Goal: Task Accomplishment & Management: Manage account settings

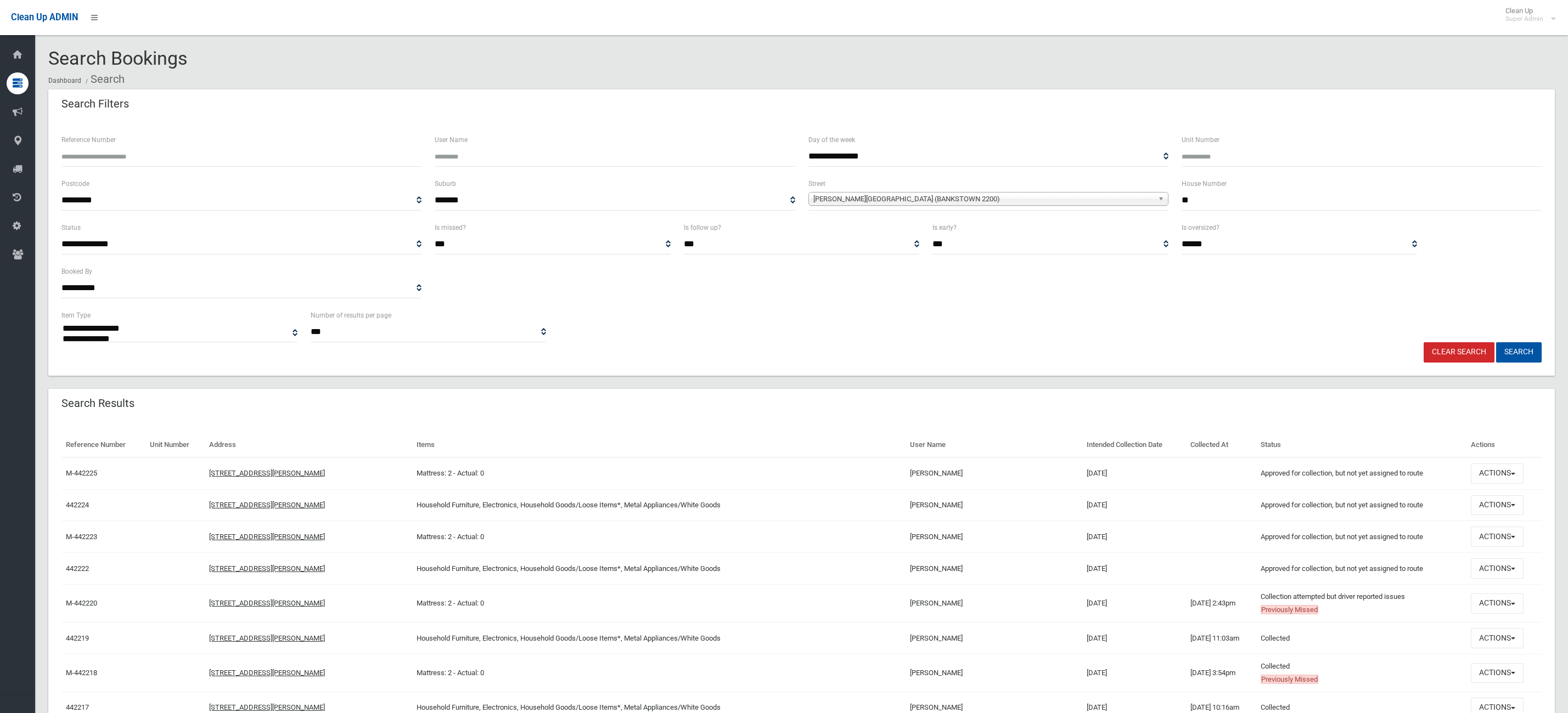
select select
click at [1467, 354] on link "Clear Search" at bounding box center [1459, 352] width 71 height 20
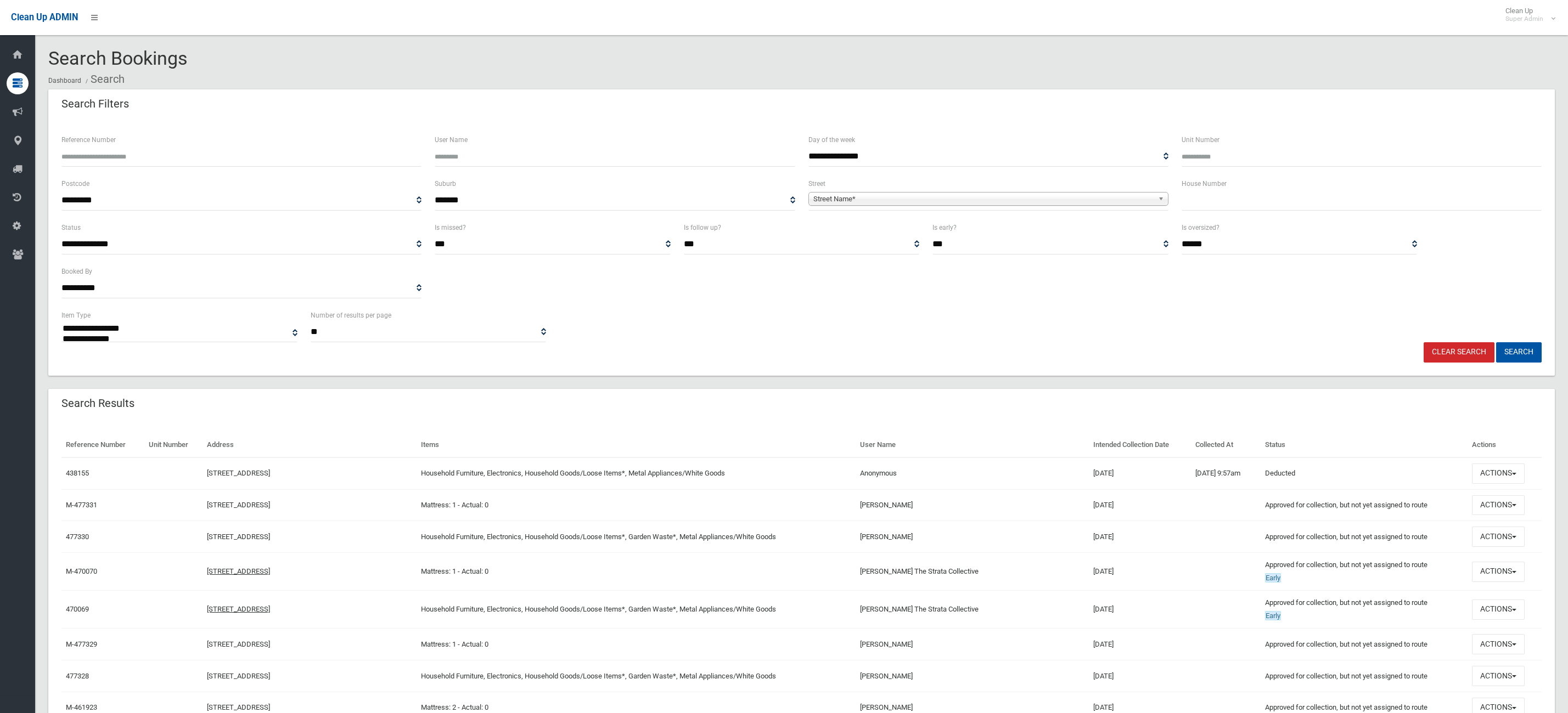
select select
click at [280, 163] on input "Reference Number" at bounding box center [241, 156] width 360 height 20
paste input "******"
type input "********"
click at [1496, 343] on button "Search" at bounding box center [1518, 352] width 45 height 20
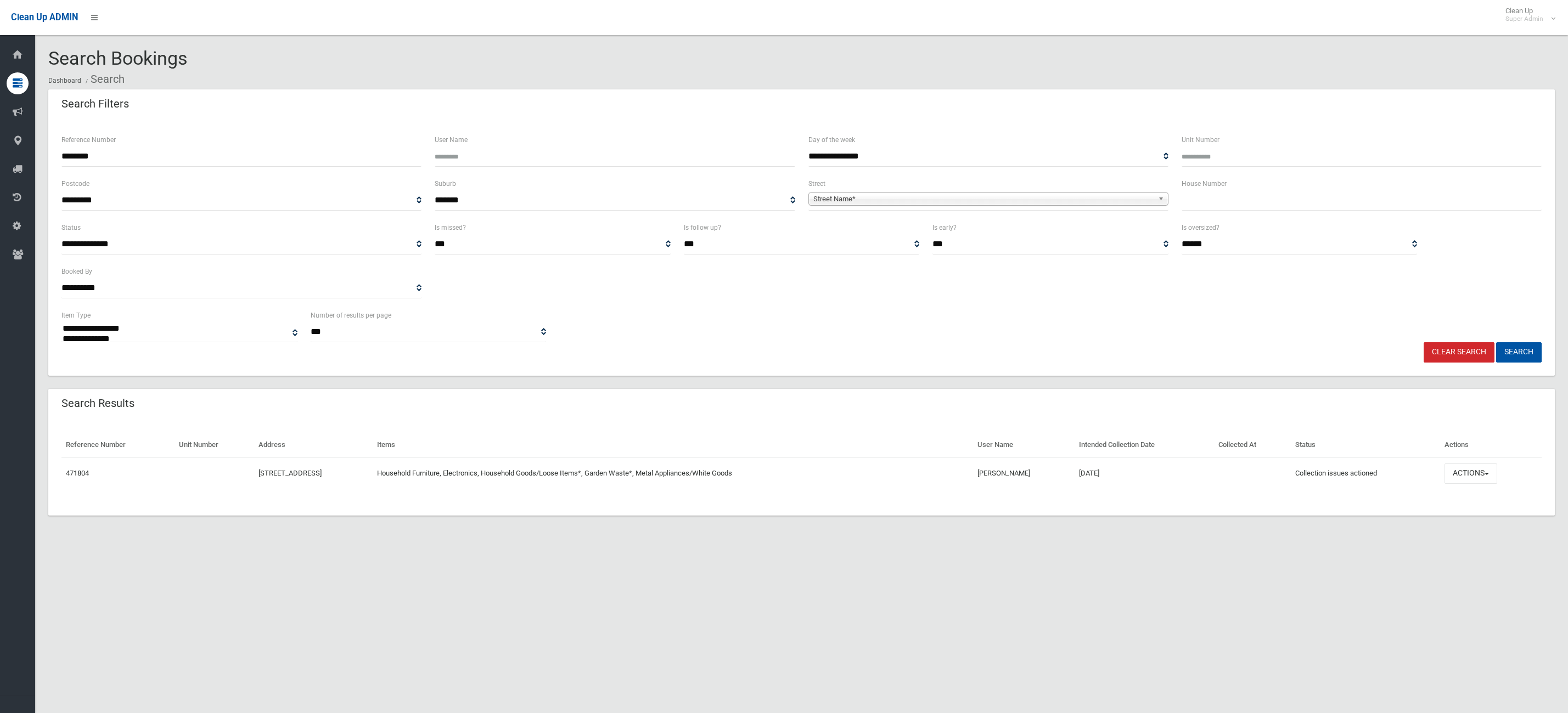
select select
click at [1485, 469] on button "Actions" at bounding box center [1470, 473] width 53 height 20
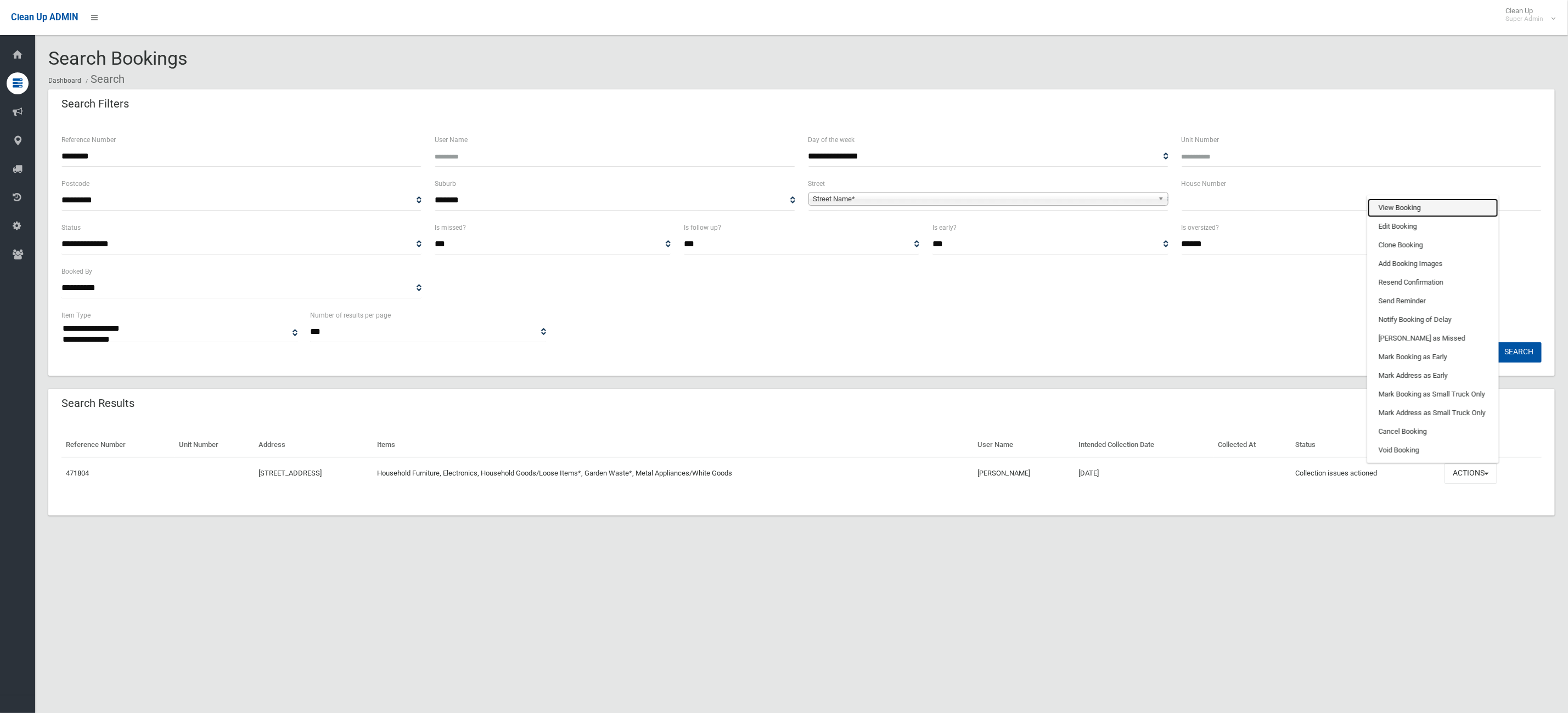
click at [1424, 209] on link "View Booking" at bounding box center [1433, 207] width 131 height 18
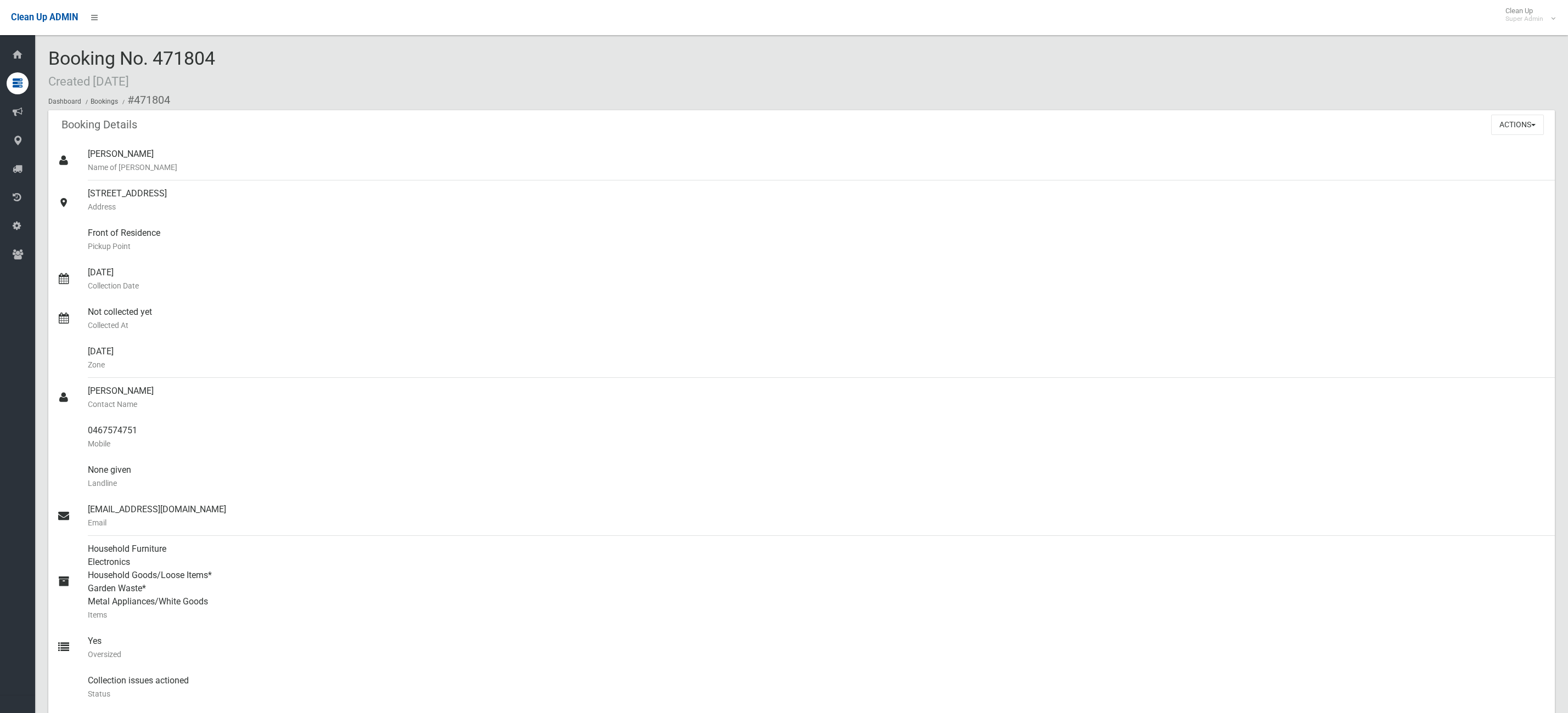
scroll to position [576, 0]
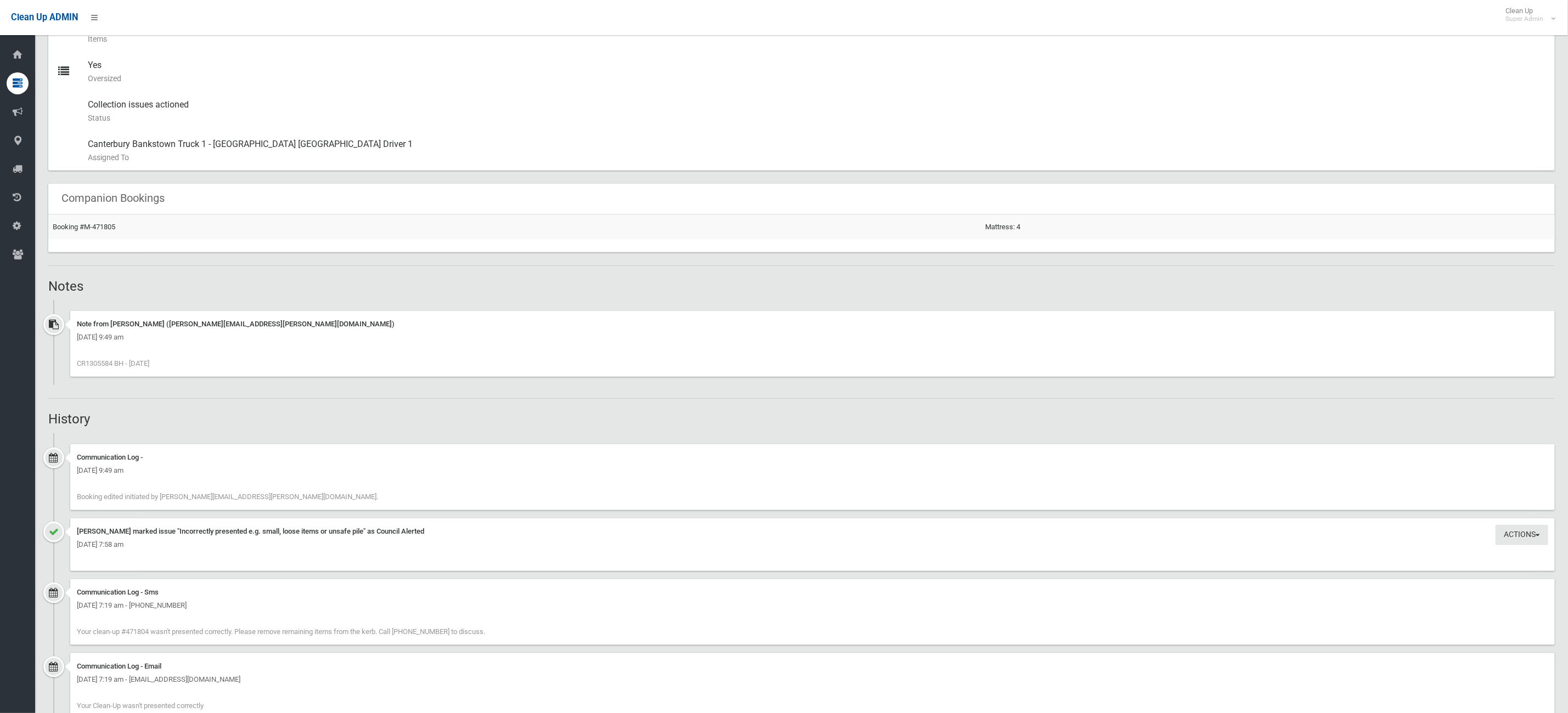
click at [97, 359] on div "Note from [PERSON_NAME] ([PERSON_NAME][EMAIL_ADDRESS][PERSON_NAME][DOMAIN_NAME]…" at bounding box center [812, 344] width 1485 height 66
click at [97, 359] on div "Note from Belinda Harper (Belinda.harper@cbcity.nsw.gov.au) Monday 11th August …" at bounding box center [812, 344] width 1485 height 66
click at [80, 372] on div "Note from Belinda Harper (Belinda.harper@cbcity.nsw.gov.au) Monday 11th August …" at bounding box center [812, 344] width 1485 height 66
click at [85, 368] on div "Note from Belinda Harper (Belinda.harper@cbcity.nsw.gov.au) Monday 11th August …" at bounding box center [812, 344] width 1485 height 66
click at [110, 364] on span "CR1305584 BH - 11.8.25" at bounding box center [112, 364] width 72 height 9
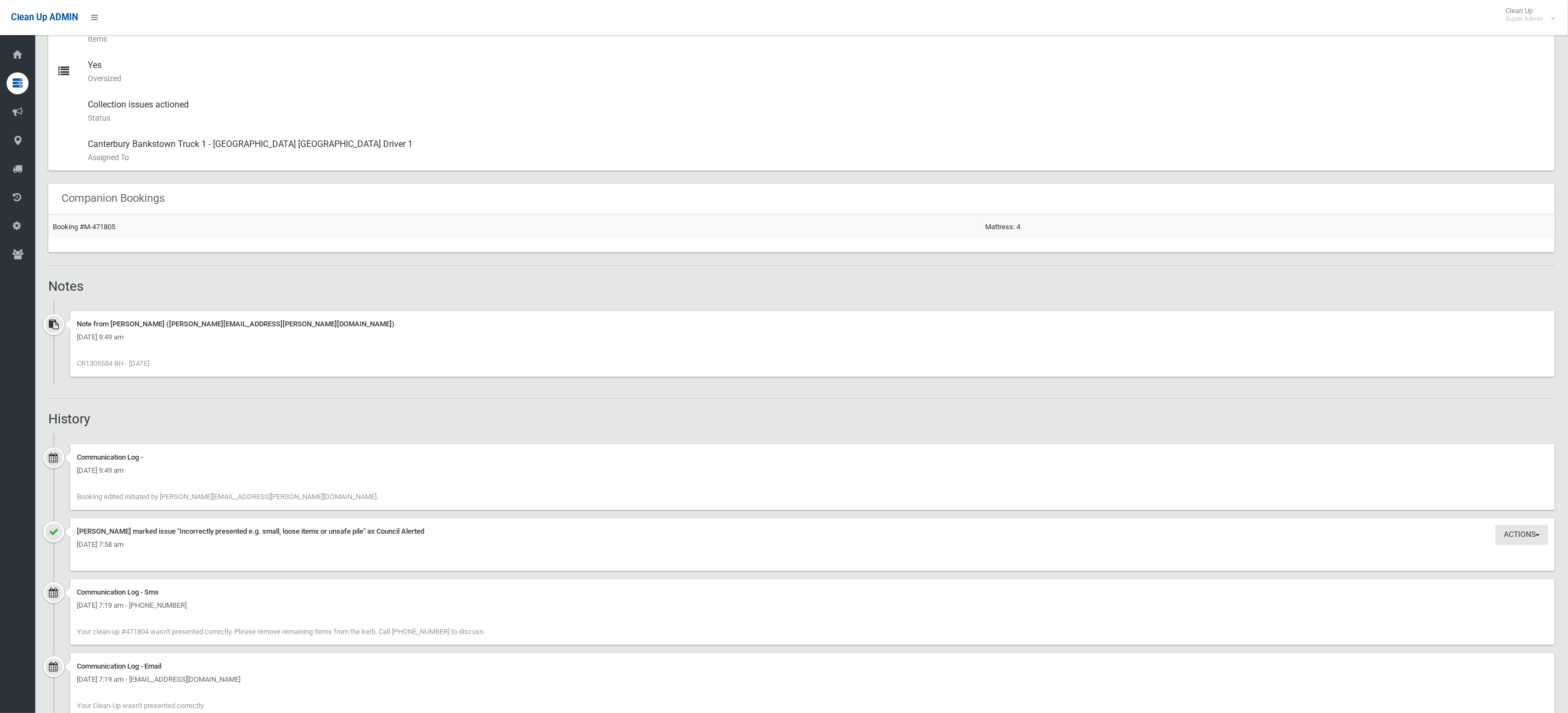
drag, startPoint x: 114, startPoint y: 364, endPoint x: 106, endPoint y: 368, distance: 8.9
click at [87, 368] on span "CR1305584 BH - 11.8.25" at bounding box center [112, 364] width 72 height 9
drag, startPoint x: 106, startPoint y: 368, endPoint x: 79, endPoint y: 361, distance: 27.9
click at [79, 361] on span "CR1305584 BH - 11.8.25" at bounding box center [112, 364] width 72 height 9
drag, startPoint x: 83, startPoint y: 361, endPoint x: 99, endPoint y: 361, distance: 16.0
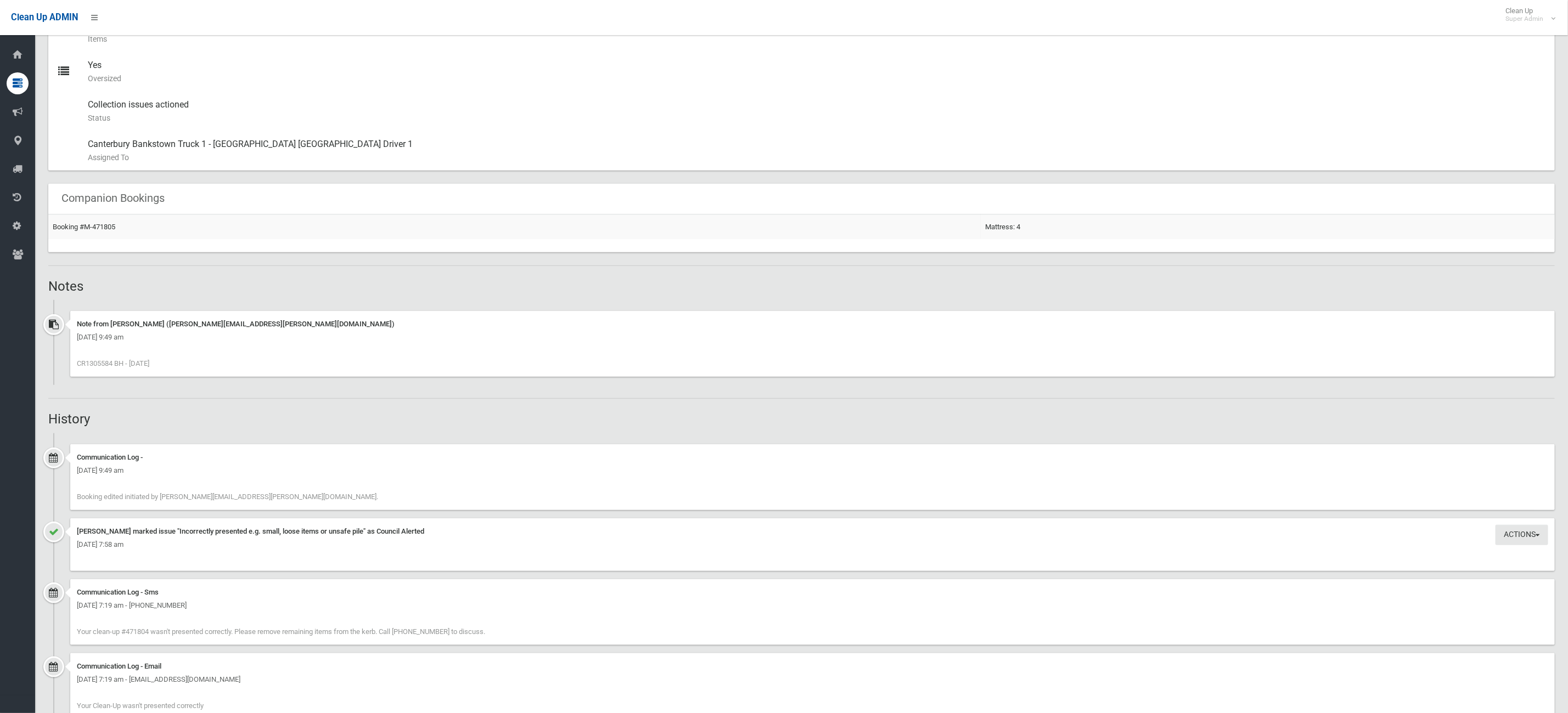
click at [99, 361] on span "CR1305584 BH - 11.8.25" at bounding box center [112, 364] width 72 height 9
click at [106, 363] on span "CR1305584 BH - 11.8.25" at bounding box center [112, 364] width 72 height 9
click at [117, 366] on span "CR1305584 BH - 11.8.25" at bounding box center [112, 364] width 72 height 9
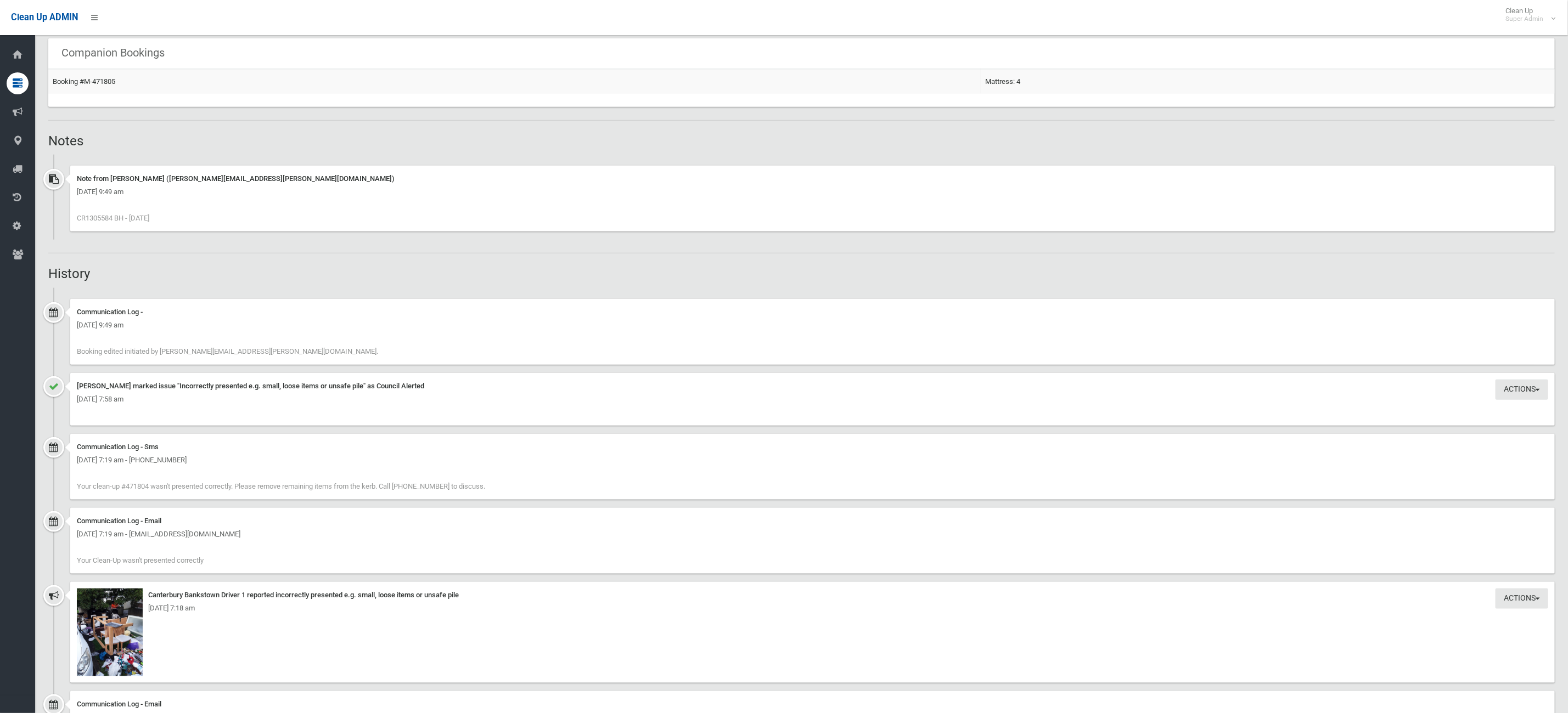
scroll to position [1015, 0]
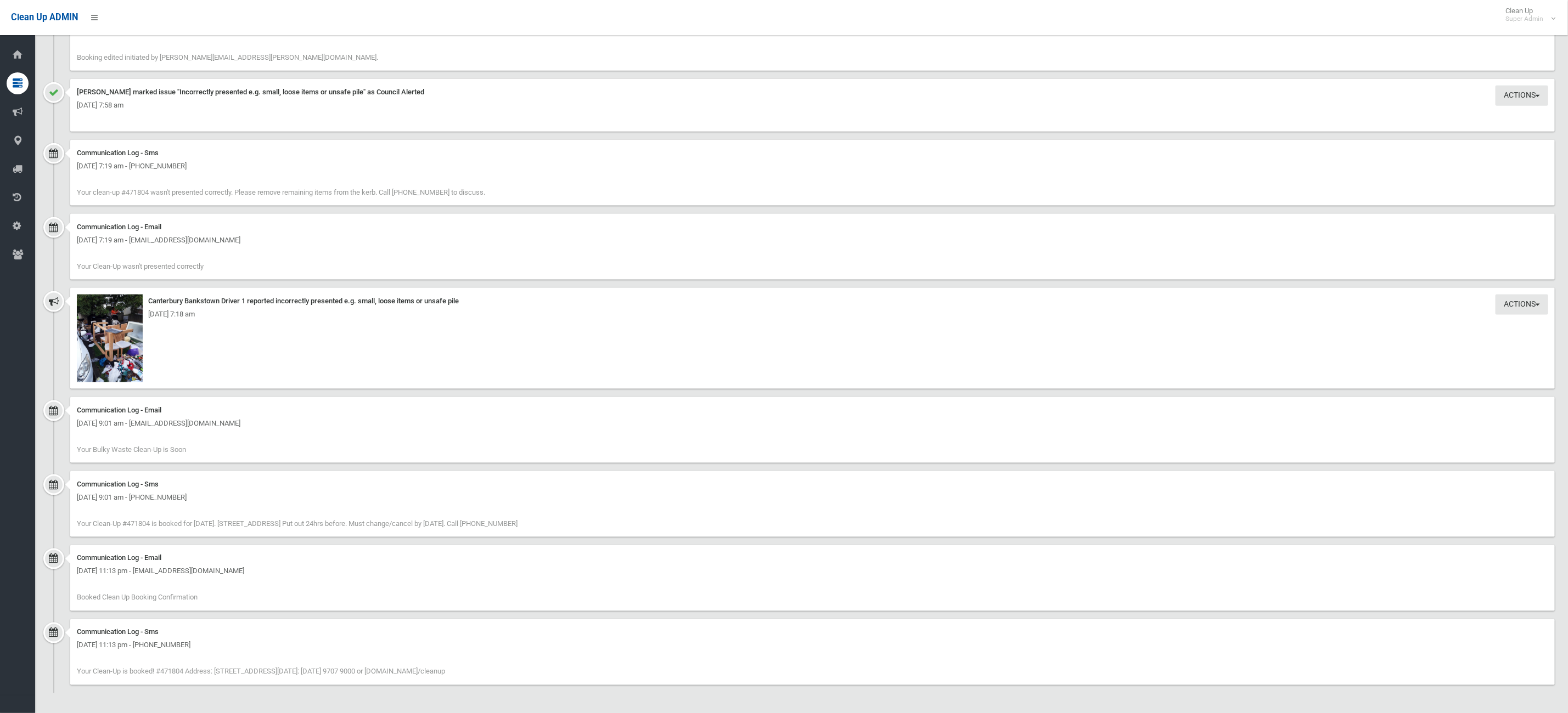
click at [74, 292] on div "Actions Take Action Canterbury Bankstown Driver 1 reported incorrectly presente…" at bounding box center [812, 338] width 1485 height 101
click at [122, 329] on img at bounding box center [109, 338] width 66 height 87
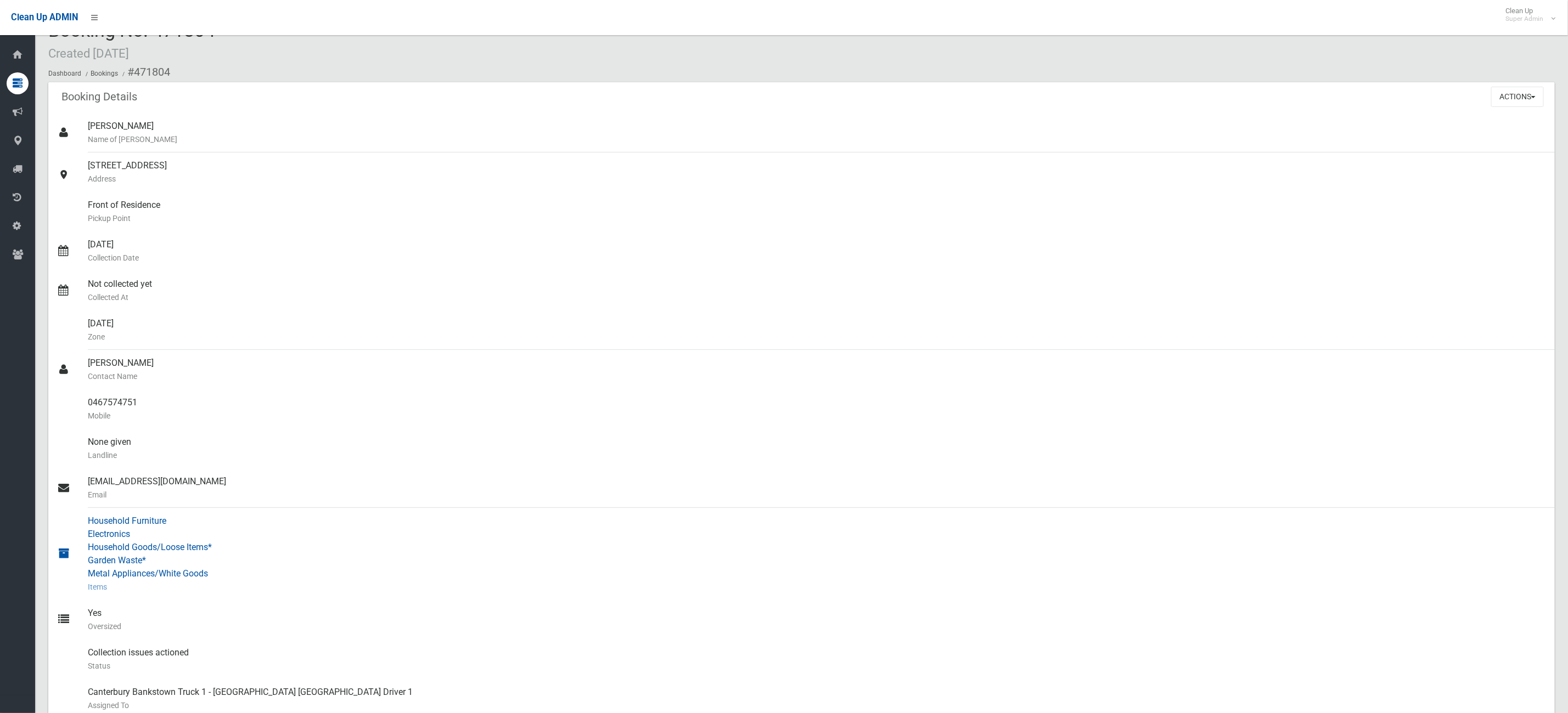
scroll to position [0, 0]
